Goal: Navigation & Orientation: Find specific page/section

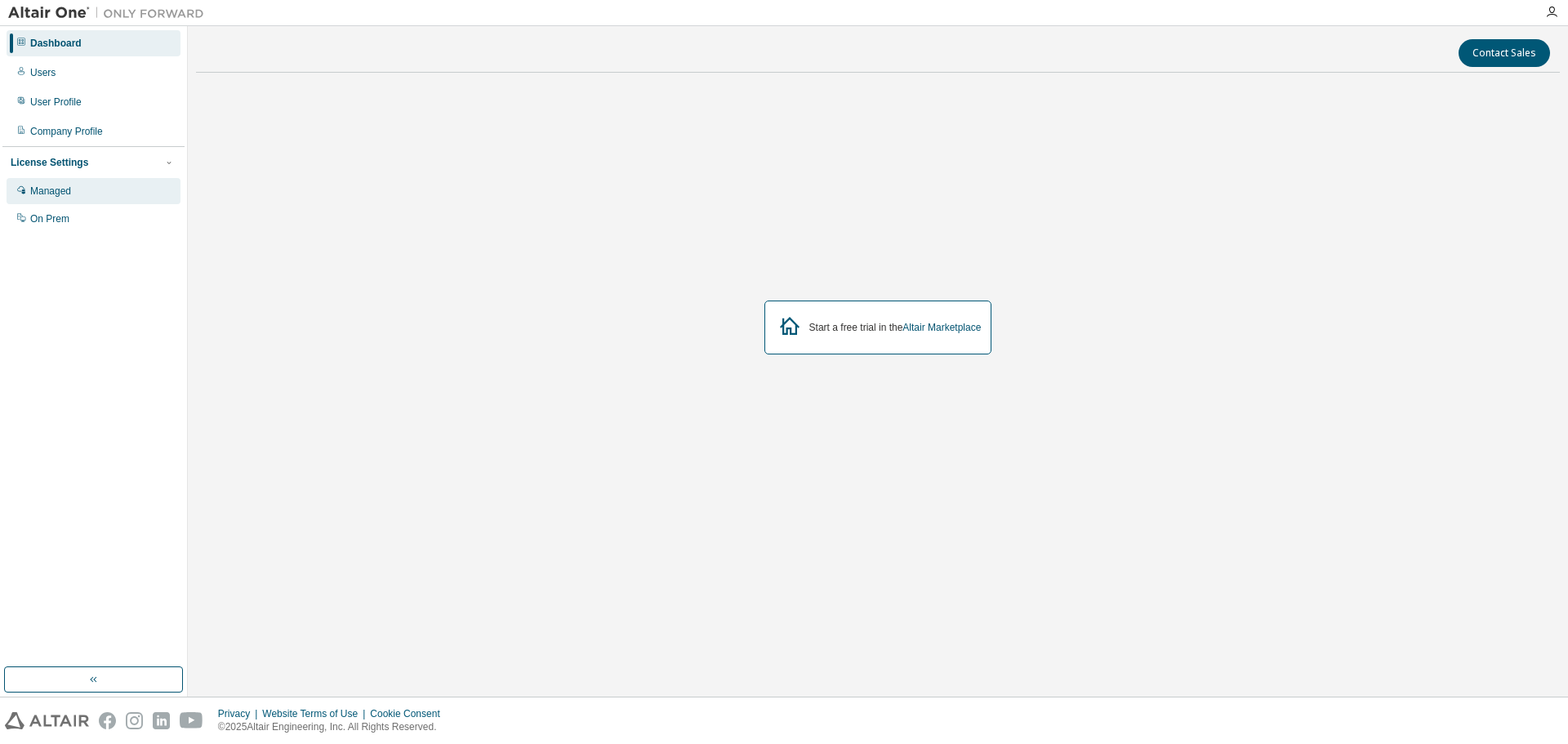
click at [92, 182] on div "Managed" at bounding box center [93, 192] width 174 height 26
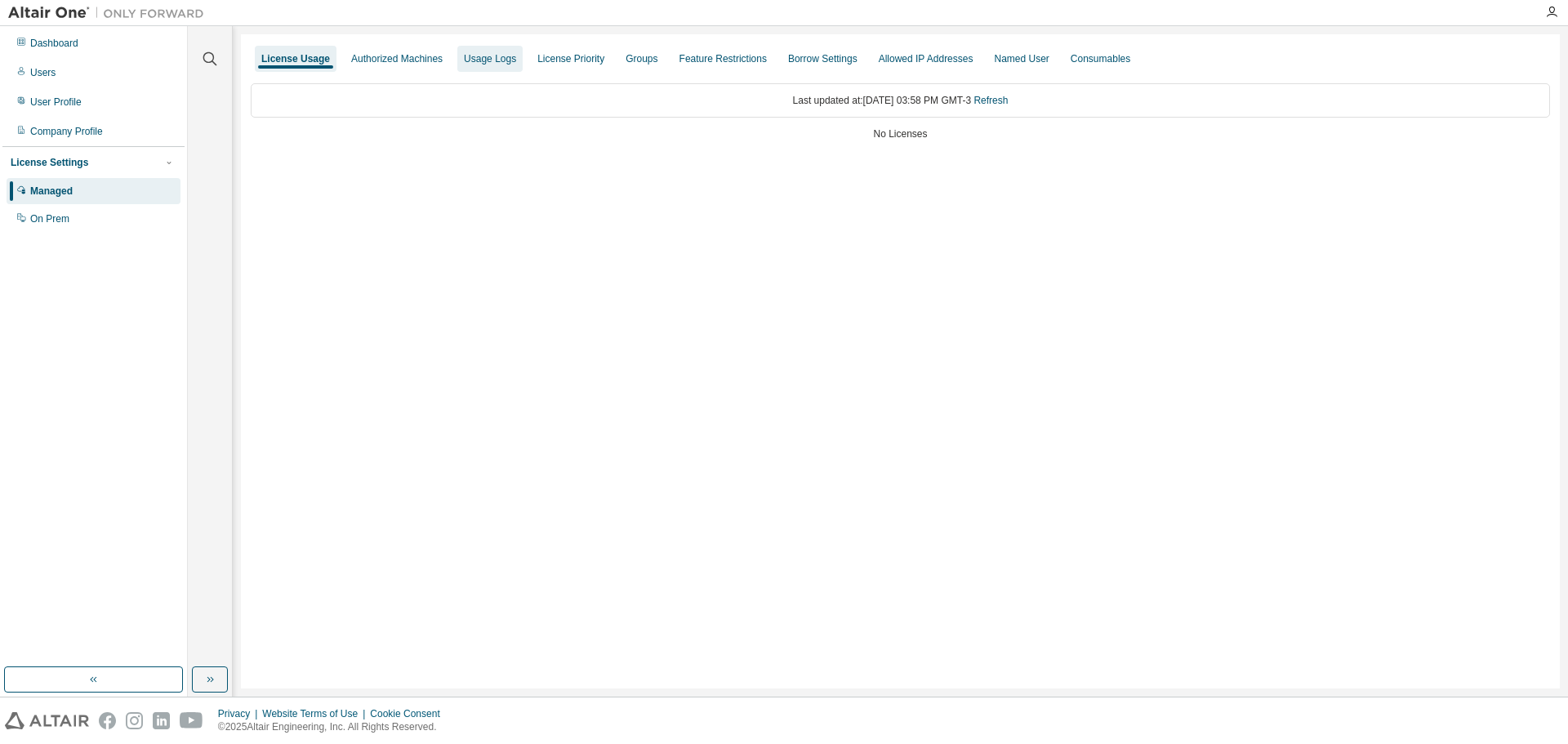
click at [480, 62] on div "Usage Logs" at bounding box center [490, 59] width 52 height 13
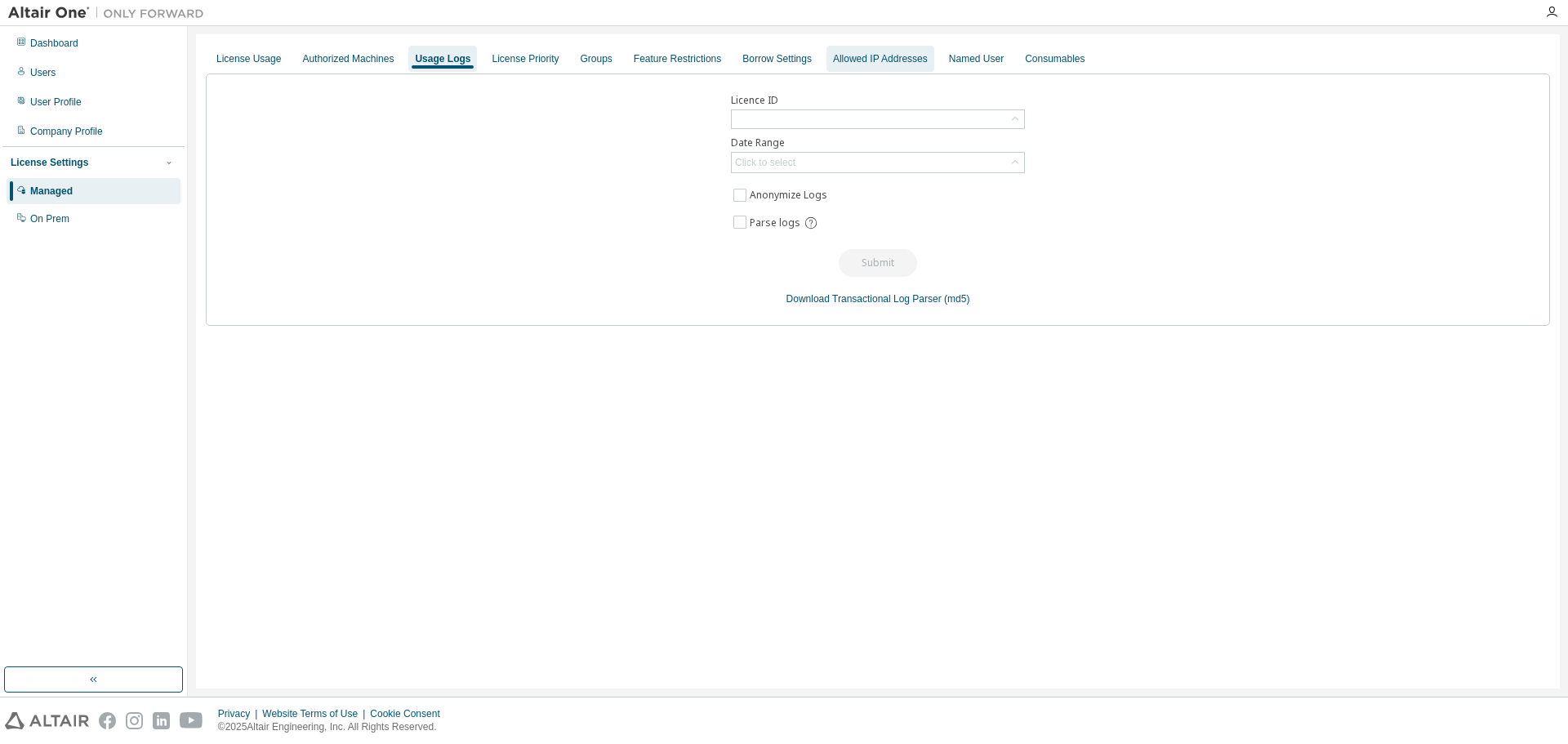
click at [827, 57] on div "Allowed IP Addresses" at bounding box center [880, 59] width 108 height 26
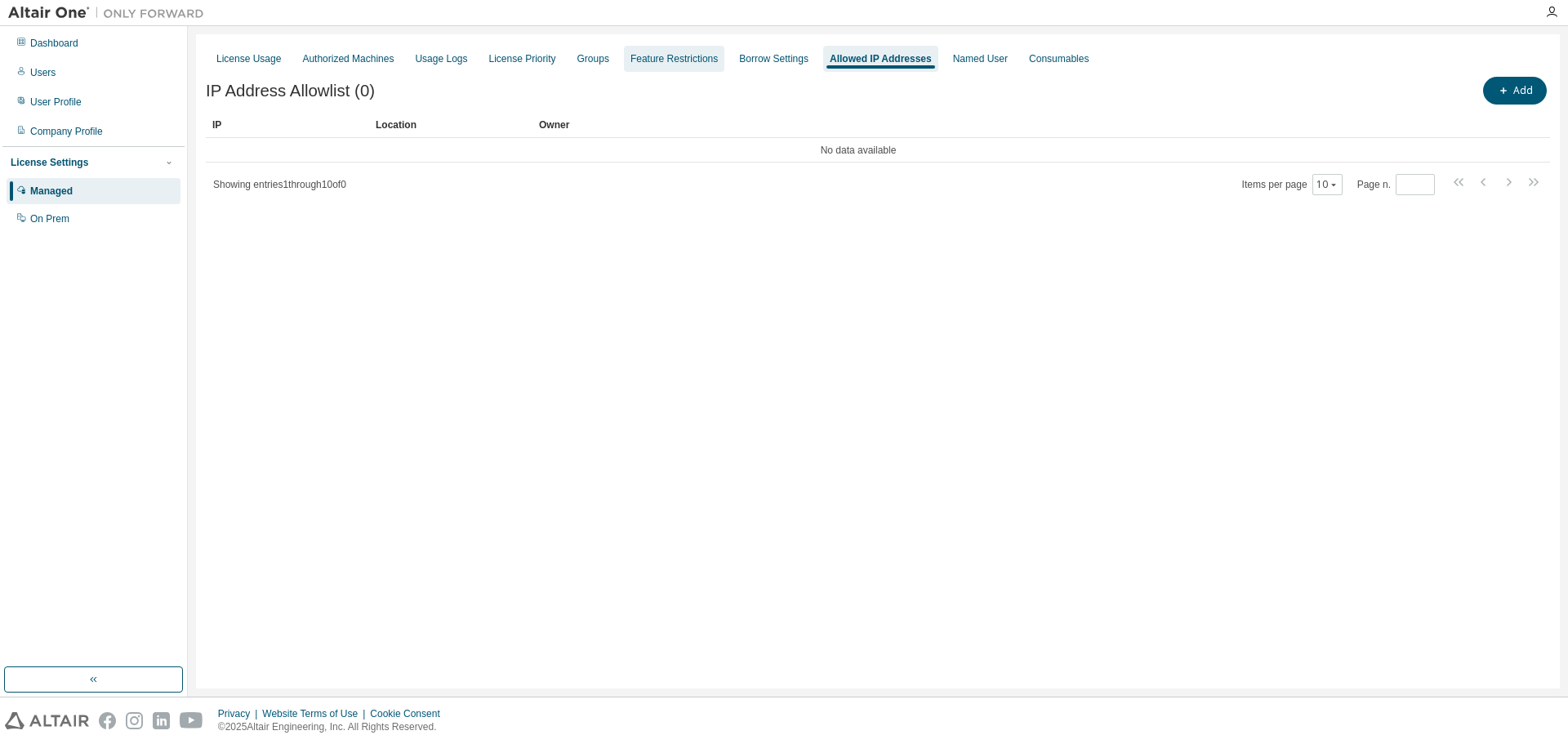
click at [663, 53] on div "Feature Restrictions" at bounding box center [675, 59] width 88 height 13
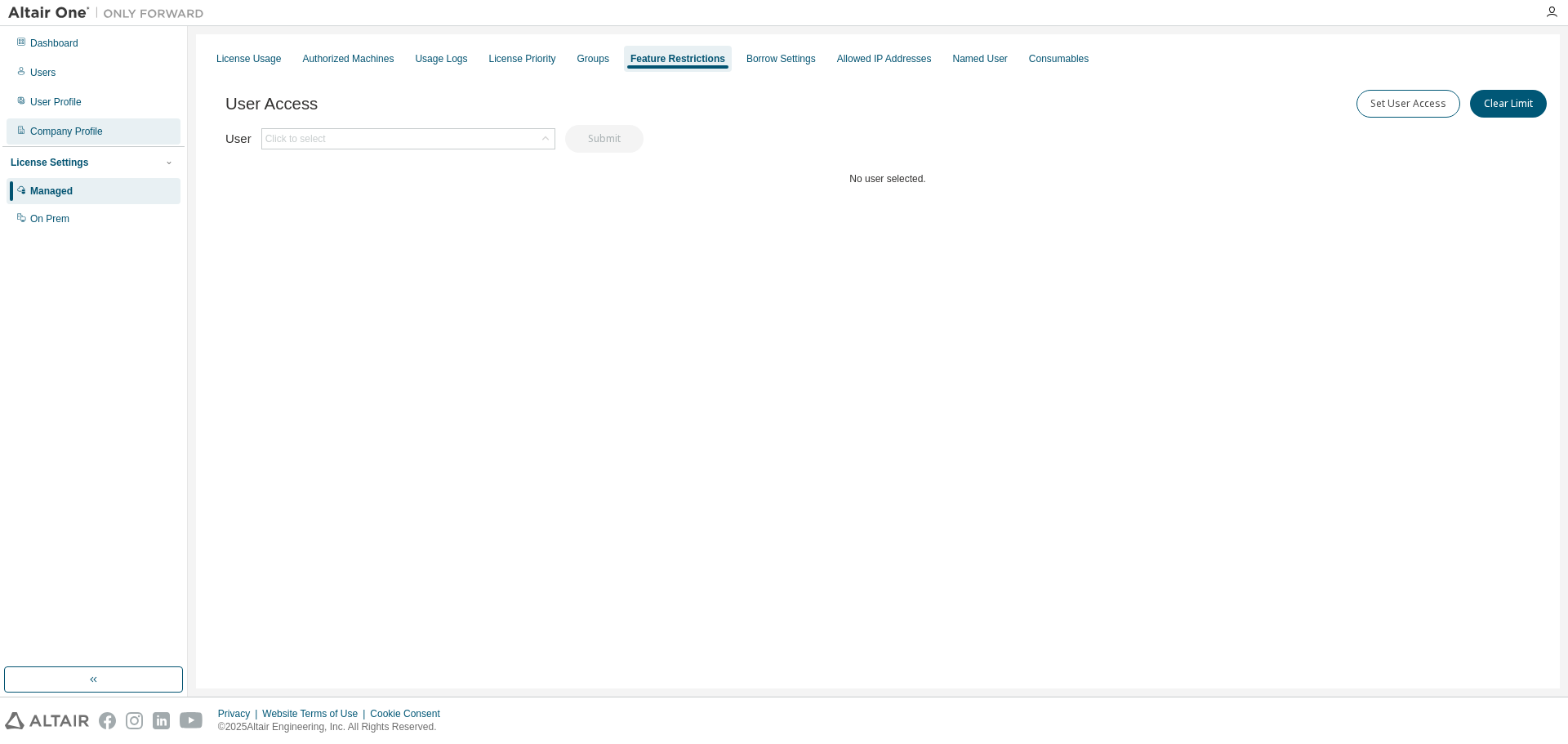
click at [59, 130] on div "Company Profile" at bounding box center [67, 131] width 73 height 13
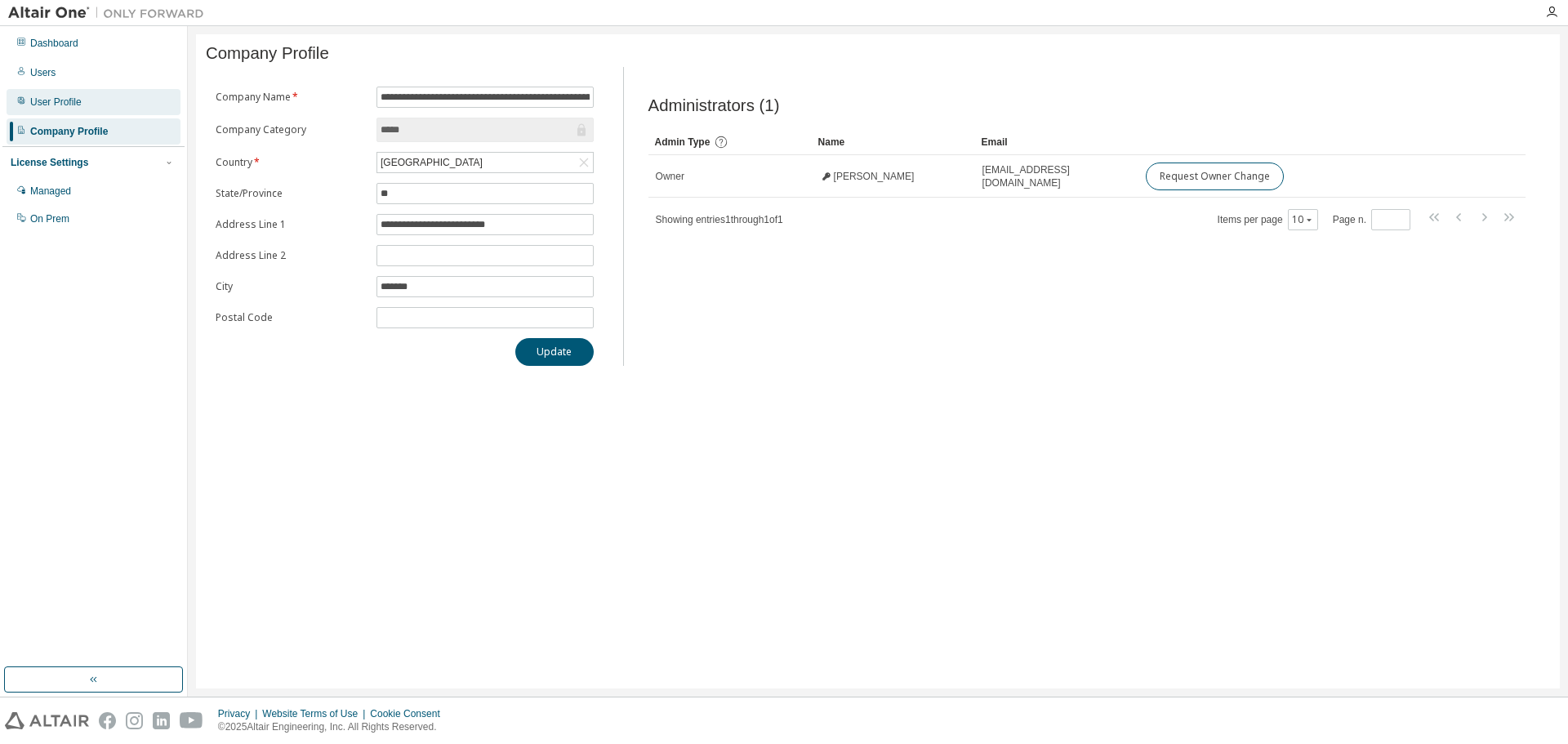
click at [33, 108] on div "User Profile" at bounding box center [56, 102] width 51 height 13
